Goal: Book appointment/travel/reservation

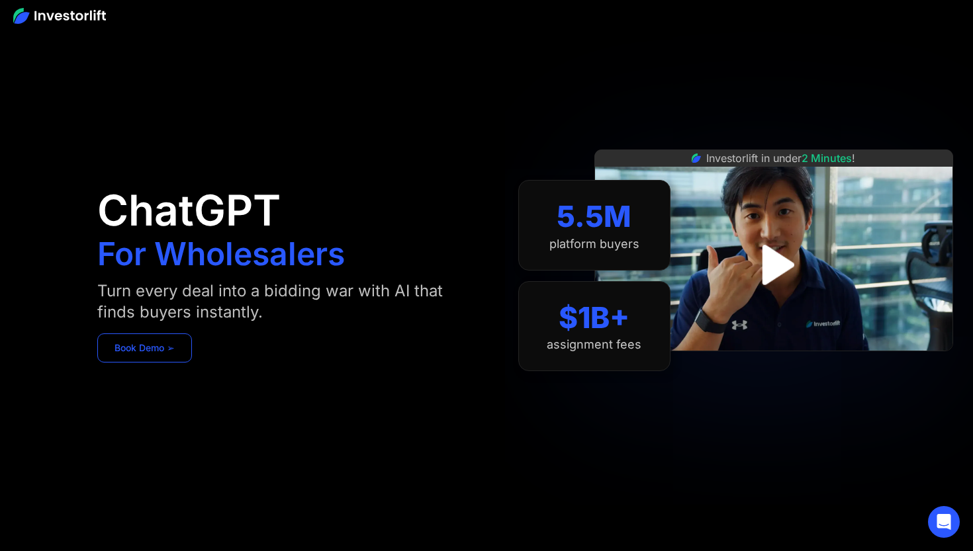
click at [167, 359] on link "Book Demo ➢" at bounding box center [144, 348] width 95 height 29
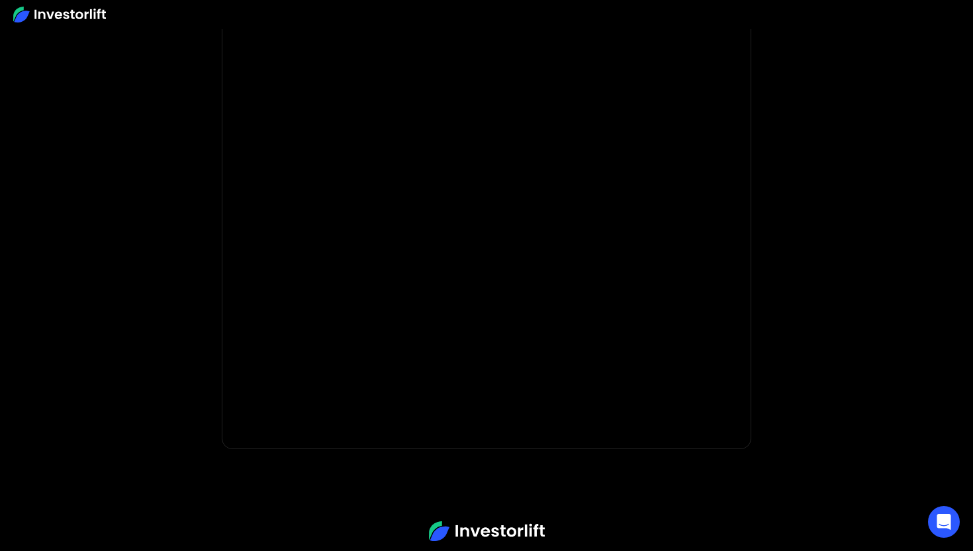
scroll to position [58, 0]
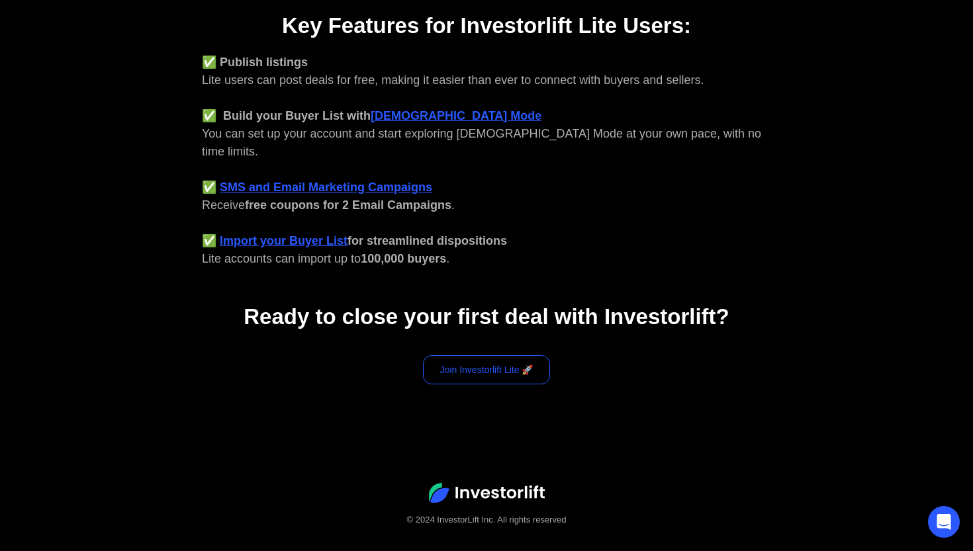
scroll to position [547, 0]
click at [489, 356] on link "Join Investorlift Lite 🚀" at bounding box center [487, 370] width 128 height 29
